Goal: Task Accomplishment & Management: Manage account settings

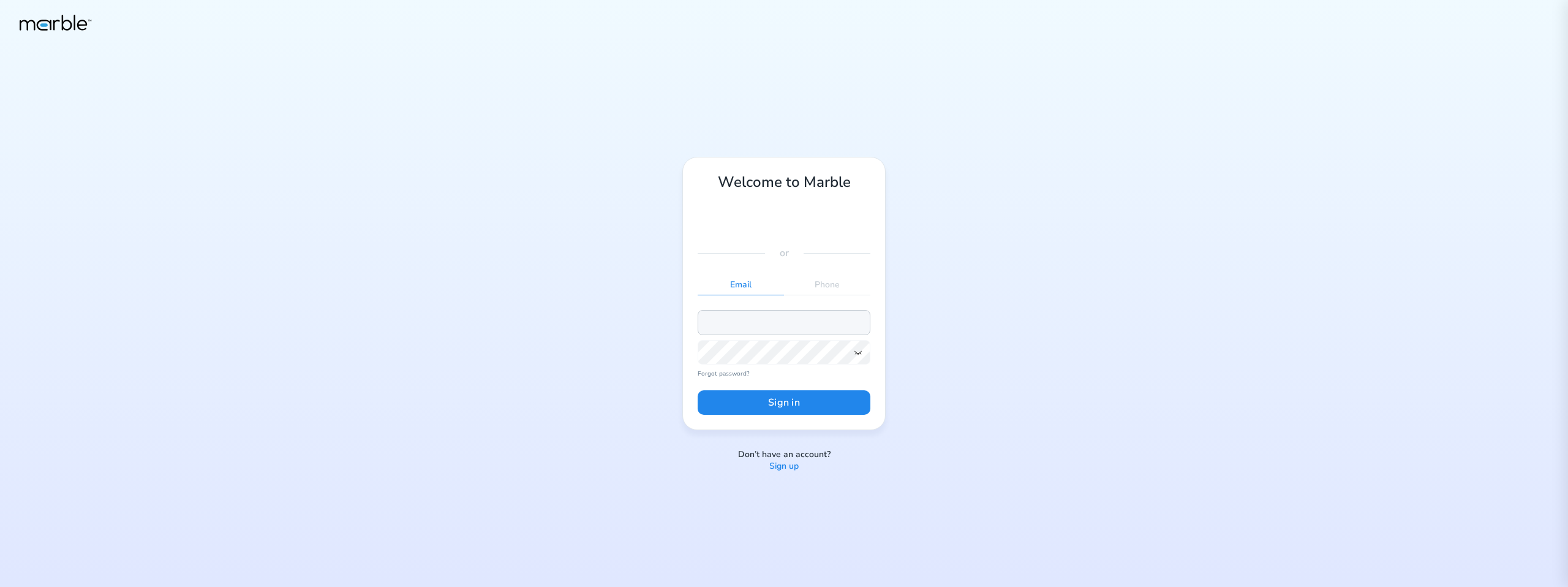
click at [823, 324] on input "email" at bounding box center [784, 322] width 173 height 24
click at [911, 283] on div "Welcome to Marble or Email Phone Forgot password? Sign in Don’t have an account…" at bounding box center [784, 294] width 1568 height 587
click at [790, 322] on input "email" at bounding box center [784, 322] width 173 height 24
type input "[EMAIL_ADDRESS][DOMAIN_NAME]"
click at [859, 353] on icon at bounding box center [859, 353] width 6 height 4
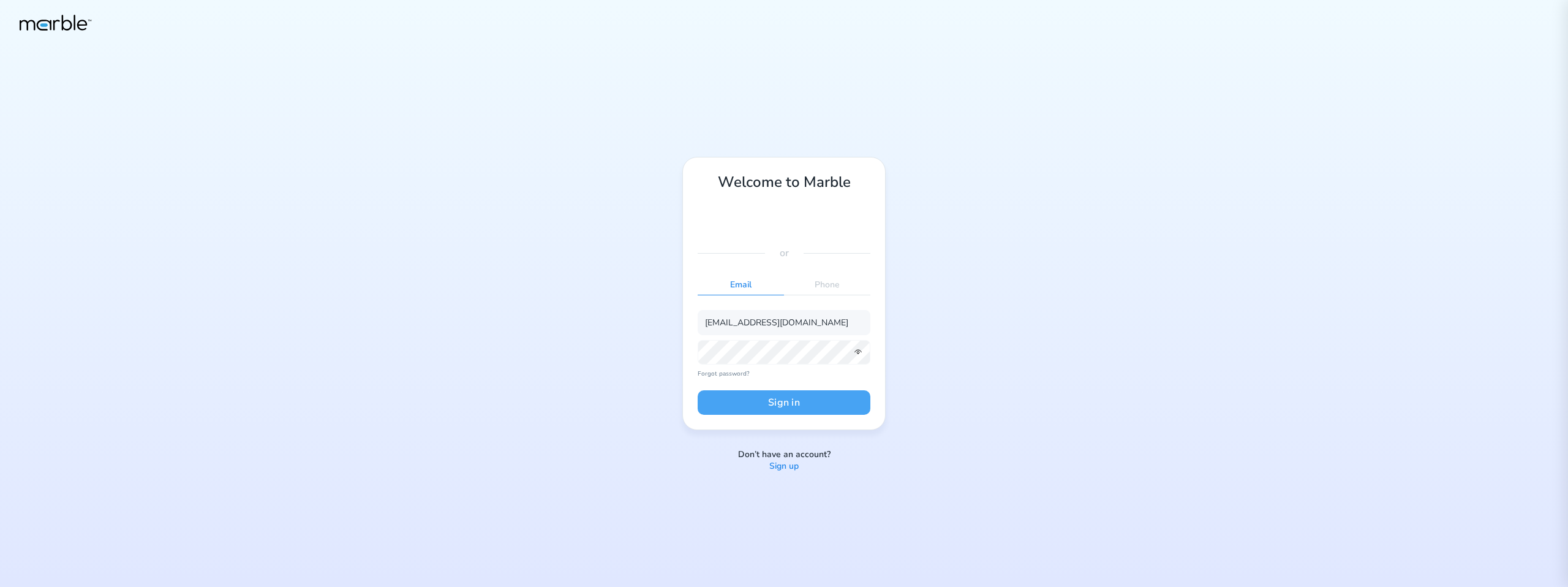
click at [846, 400] on button "Sign in" at bounding box center [784, 402] width 173 height 24
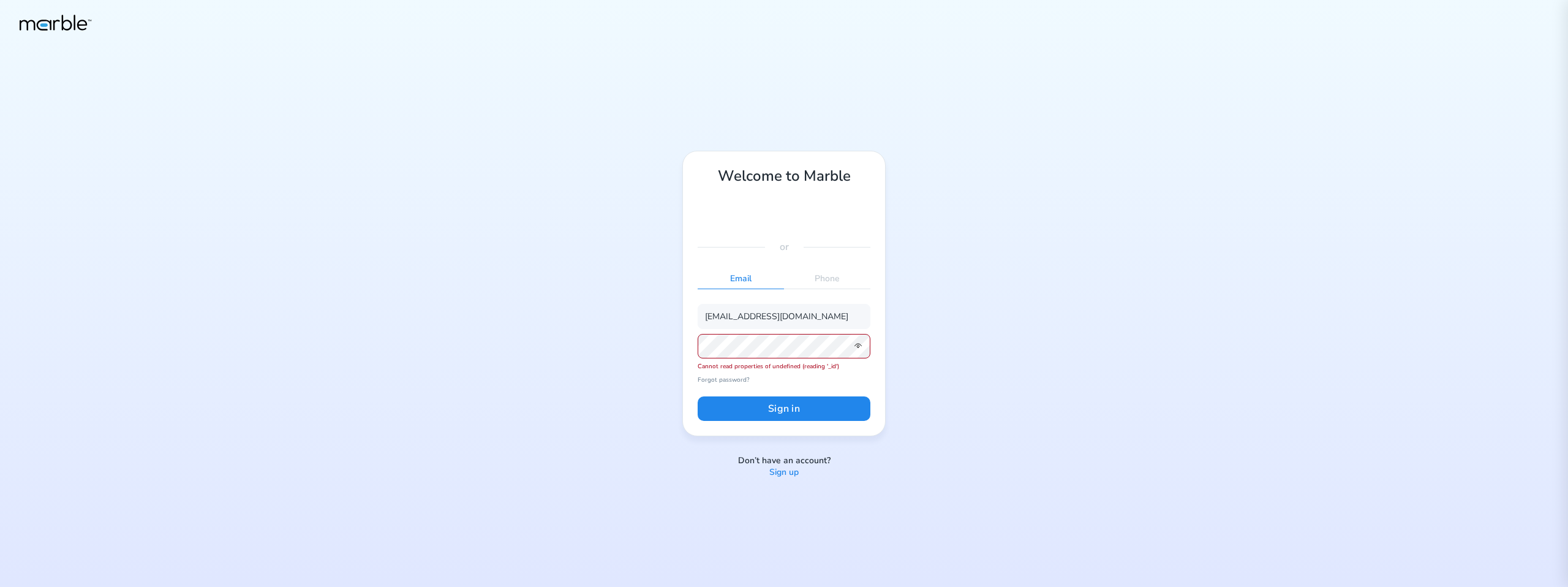
click at [971, 303] on div "Welcome to Marble or Email Phone [EMAIL_ADDRESS][DOMAIN_NAME] Cannot read prope…" at bounding box center [784, 294] width 1568 height 587
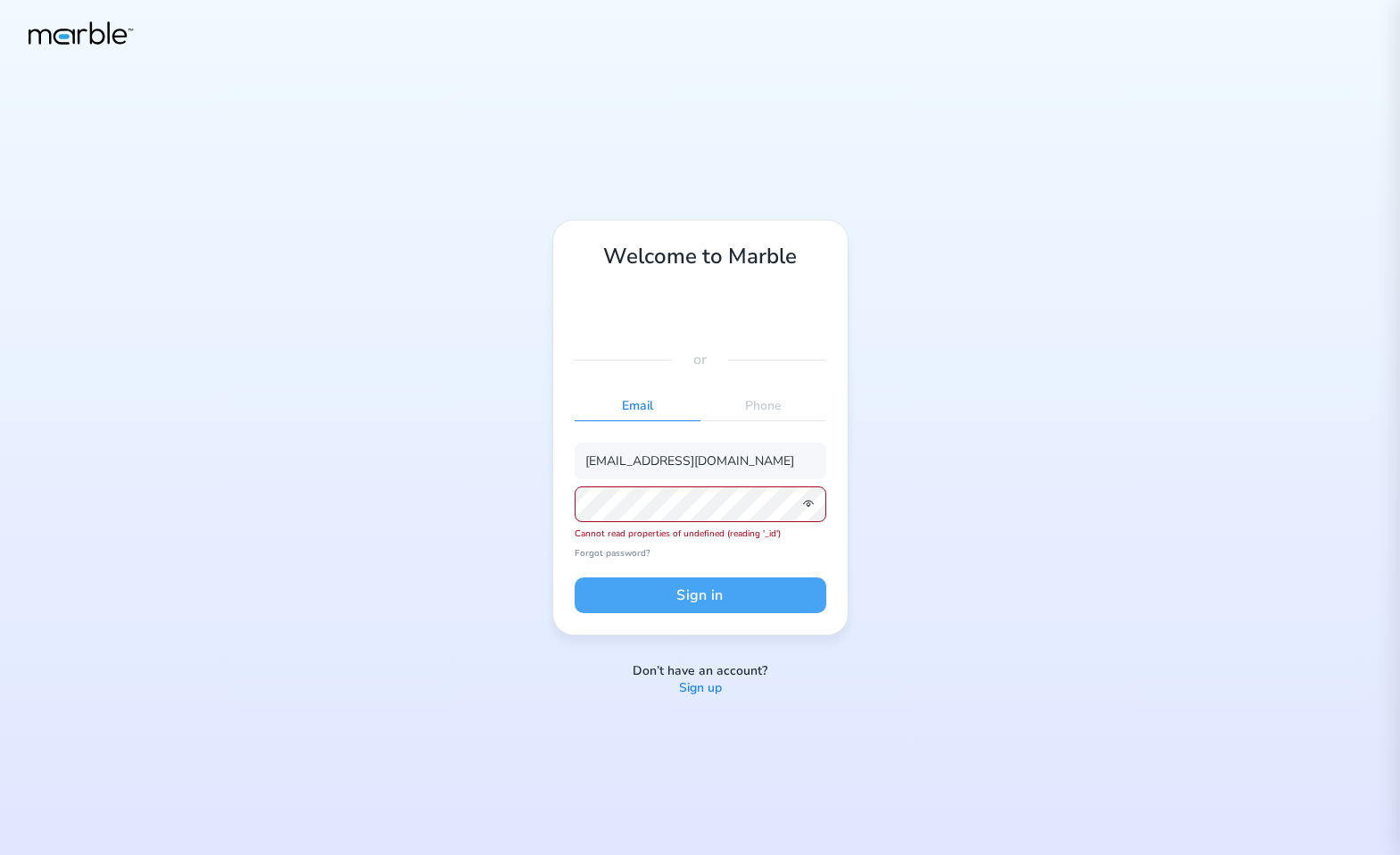
click at [782, 602] on button "Sign in" at bounding box center [700, 595] width 251 height 36
click at [1105, 540] on div "Welcome to Marble or Email Phone [EMAIL_ADDRESS][DOMAIN_NAME] Cannot read prope…" at bounding box center [700, 428] width 1400 height 855
click at [795, 595] on button "Sign in" at bounding box center [700, 595] width 251 height 36
